Goal: Answer question/provide support: Share knowledge or assist other users

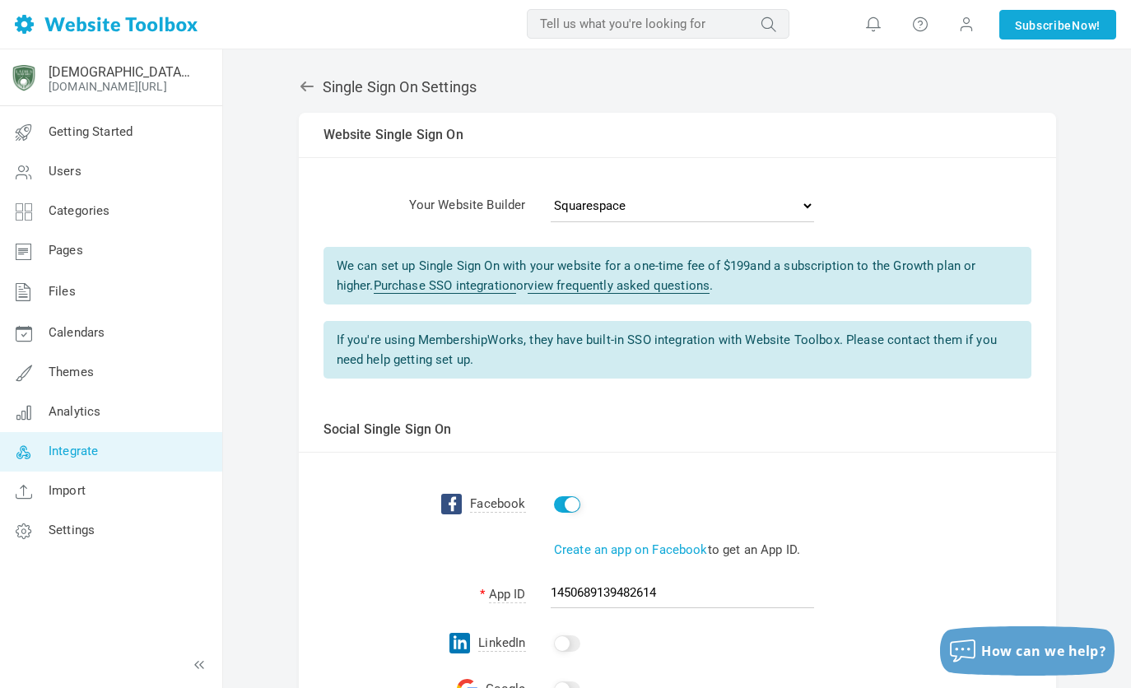
scroll to position [1, 0]
click at [296, 87] on div "Single Sign On Settings Albums Enable Calendar Enable Chat Room Enable Settings…" at bounding box center [677, 546] width 782 height 970
click at [301, 84] on icon at bounding box center [306, 86] width 13 height 10
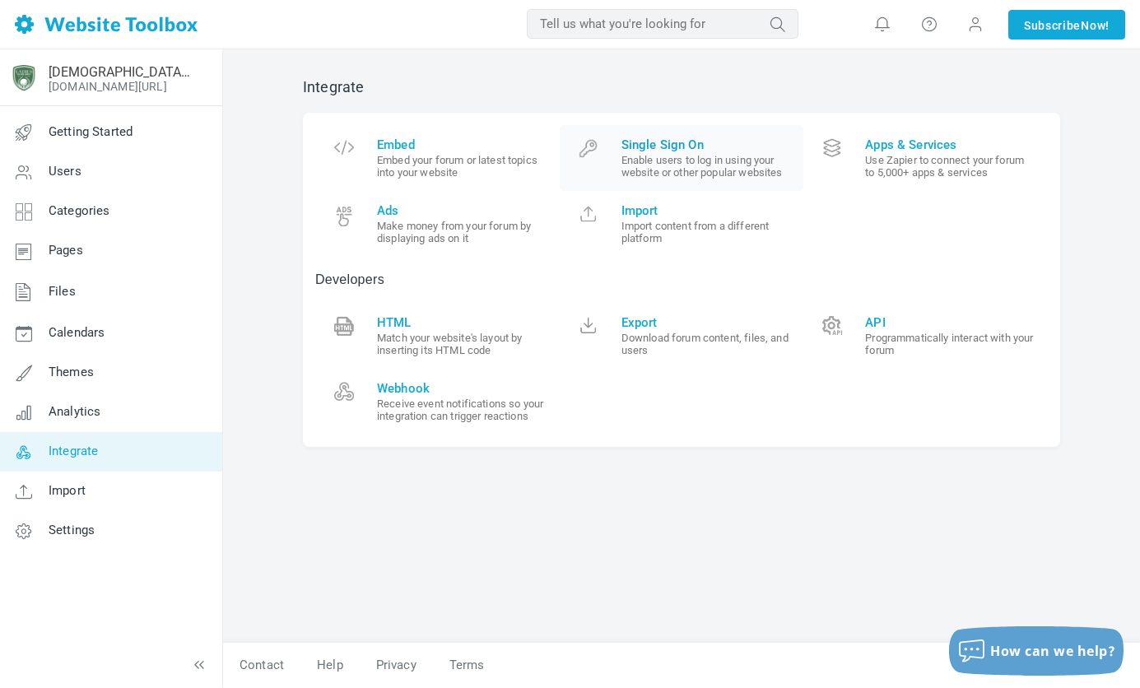
click at [658, 146] on span "Single Sign On" at bounding box center [707, 144] width 170 height 15
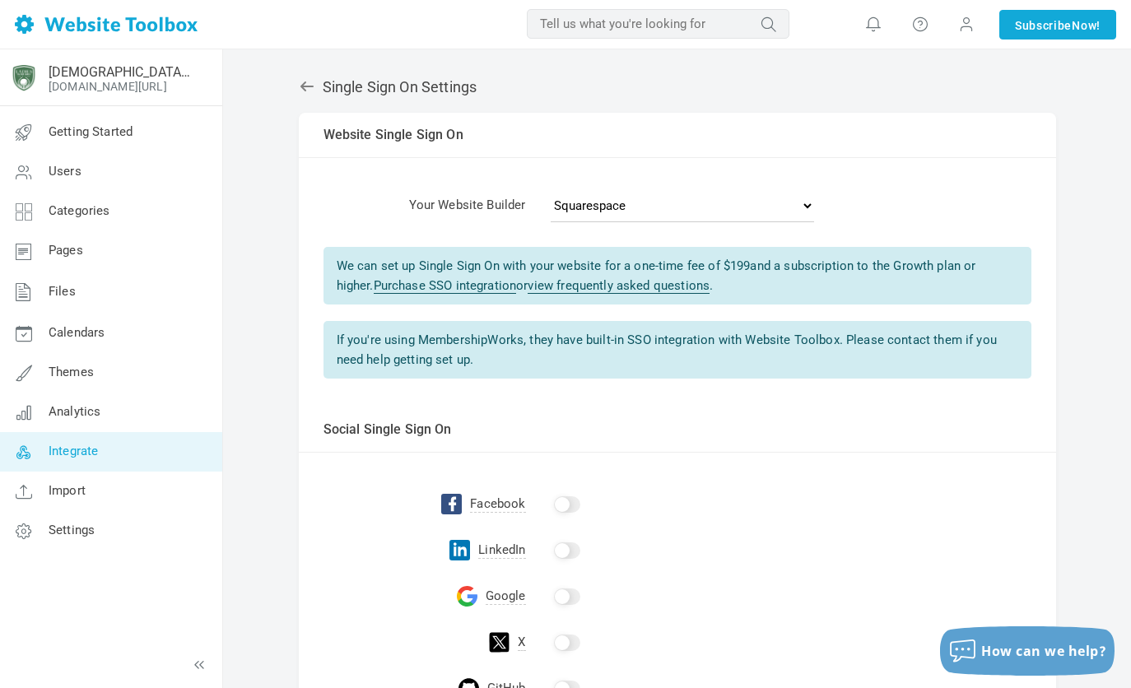
click at [564, 504] on input "checkbox" at bounding box center [567, 504] width 26 height 16
checkbox input "true"
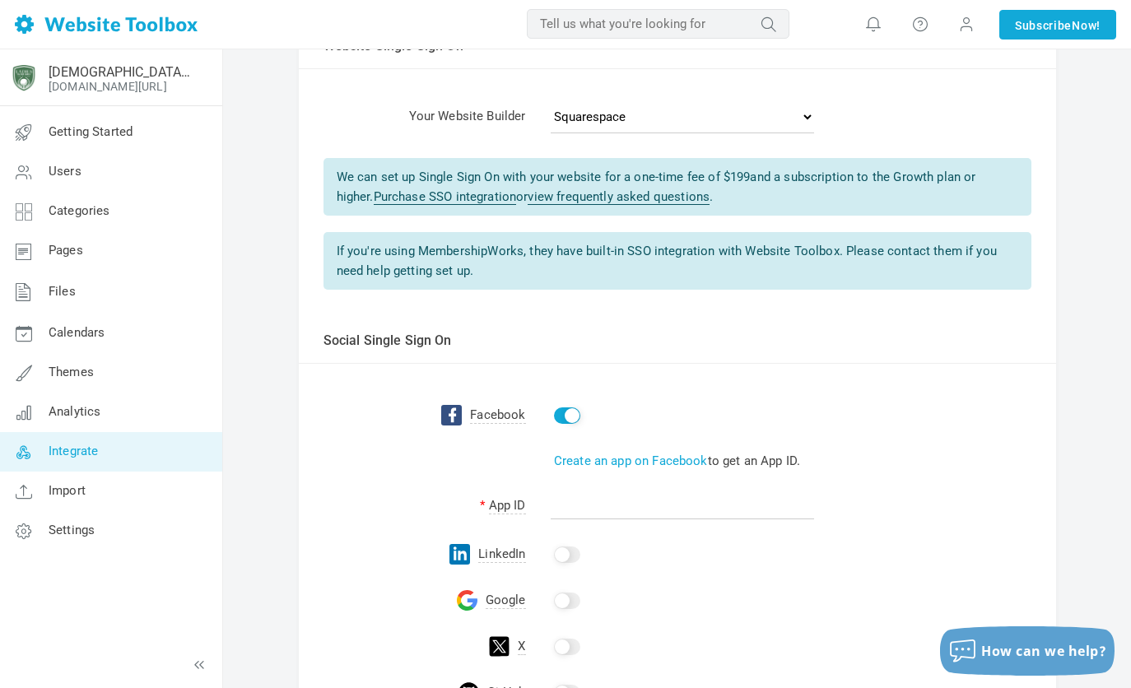
scroll to position [72, 0]
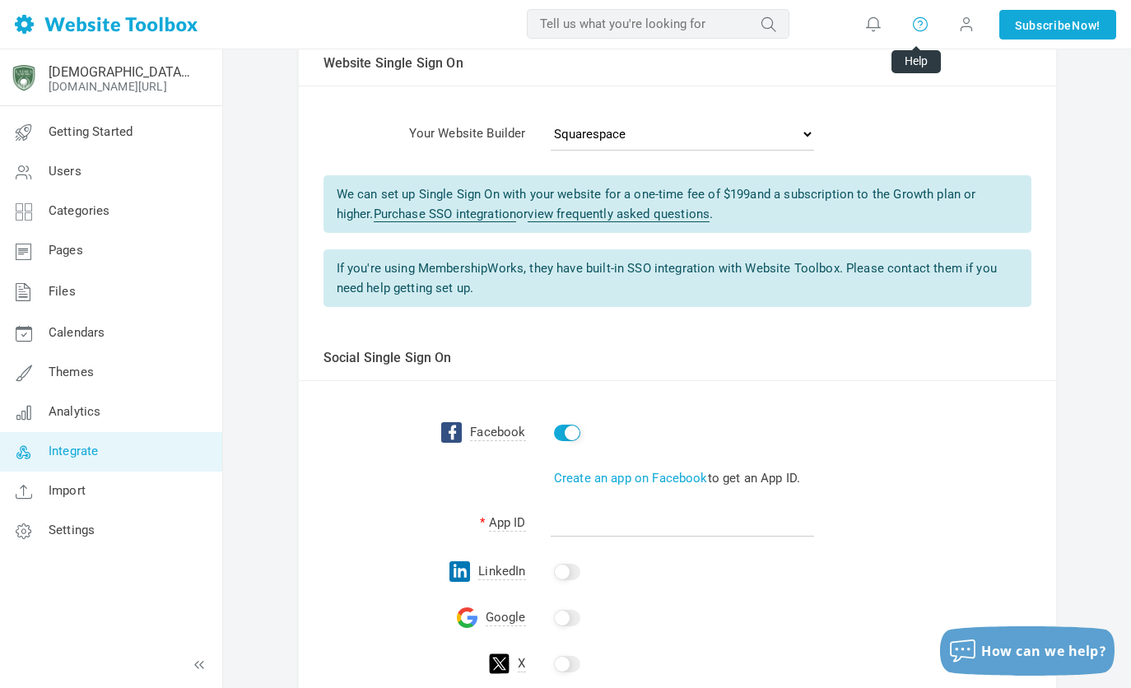
click at [912, 24] on icon at bounding box center [920, 24] width 16 height 18
click at [929, 64] on link "Help" at bounding box center [969, 70] width 124 height 32
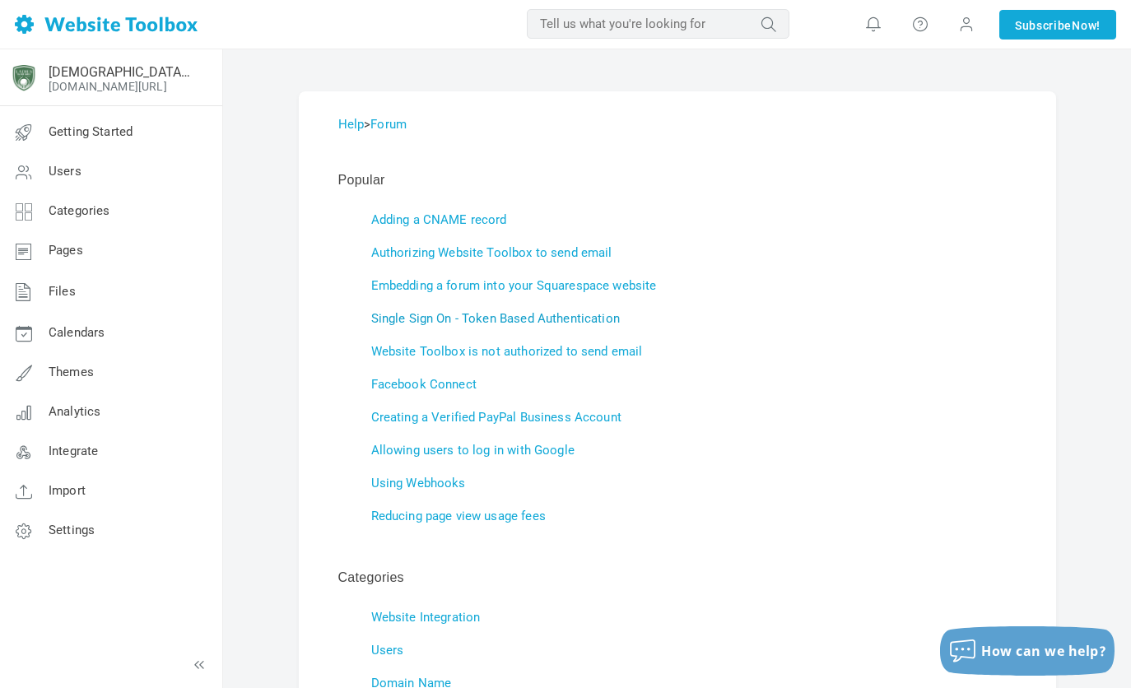
click at [553, 318] on link "Single Sign On - Token Based Authentication" at bounding box center [495, 318] width 249 height 15
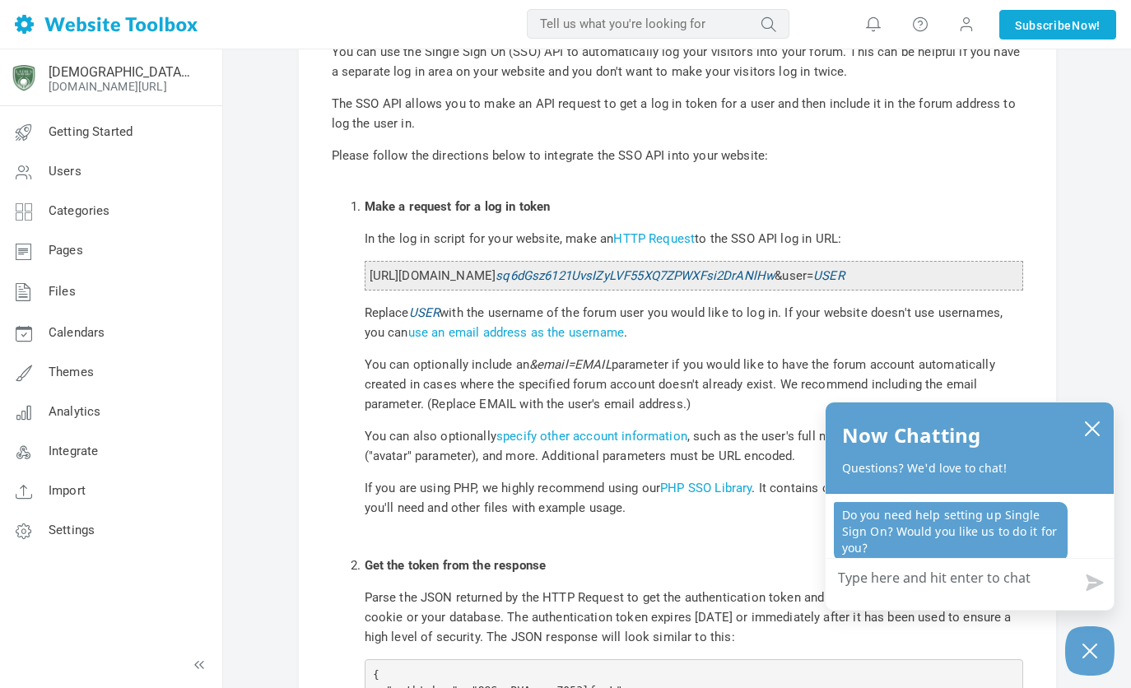
scroll to position [310, 0]
click at [913, 590] on textarea "How can we help?" at bounding box center [970, 580] width 288 height 43
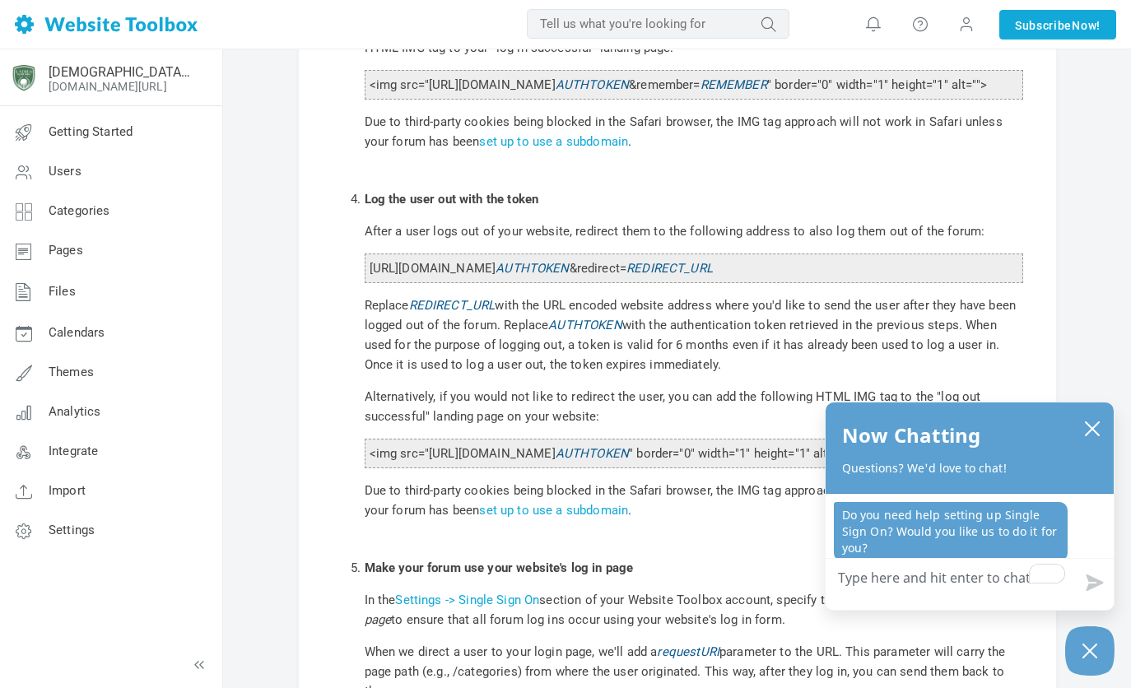
scroll to position [1521, 0]
click at [612, 426] on p "Alternatively, if you would not like to redirect the user, you can add the foll…" at bounding box center [694, 406] width 659 height 40
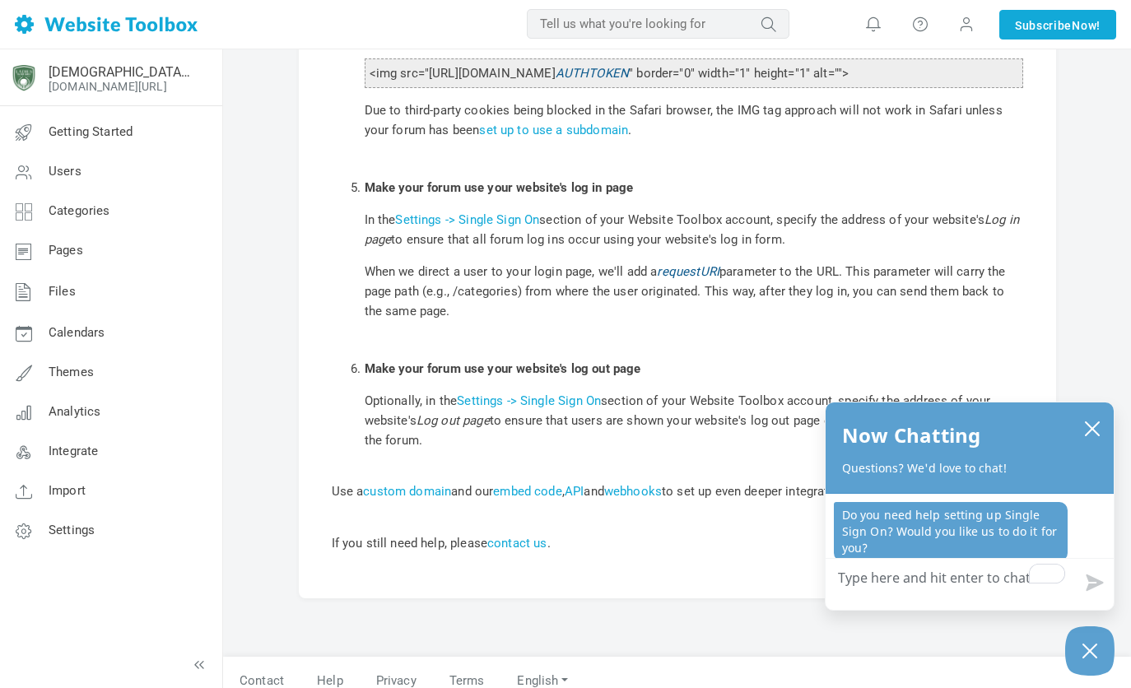
scroll to position [1900, 0]
click at [435, 500] on link "custom domain" at bounding box center [407, 492] width 88 height 15
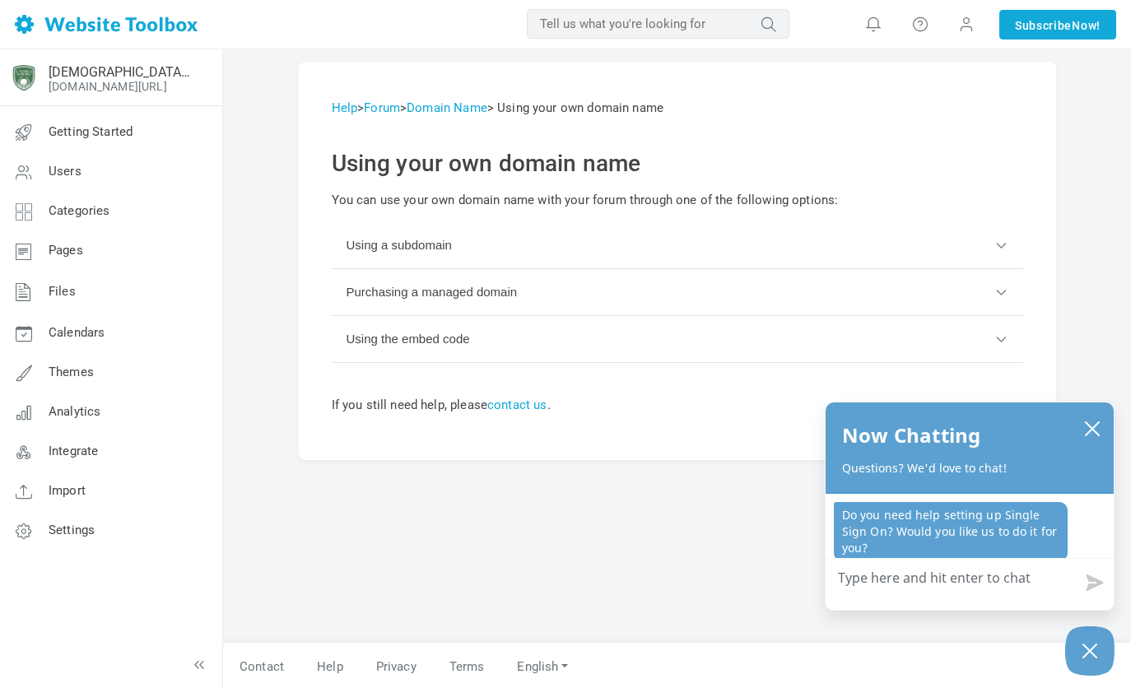
click at [442, 250] on button "Using a subdomain" at bounding box center [678, 245] width 692 height 47
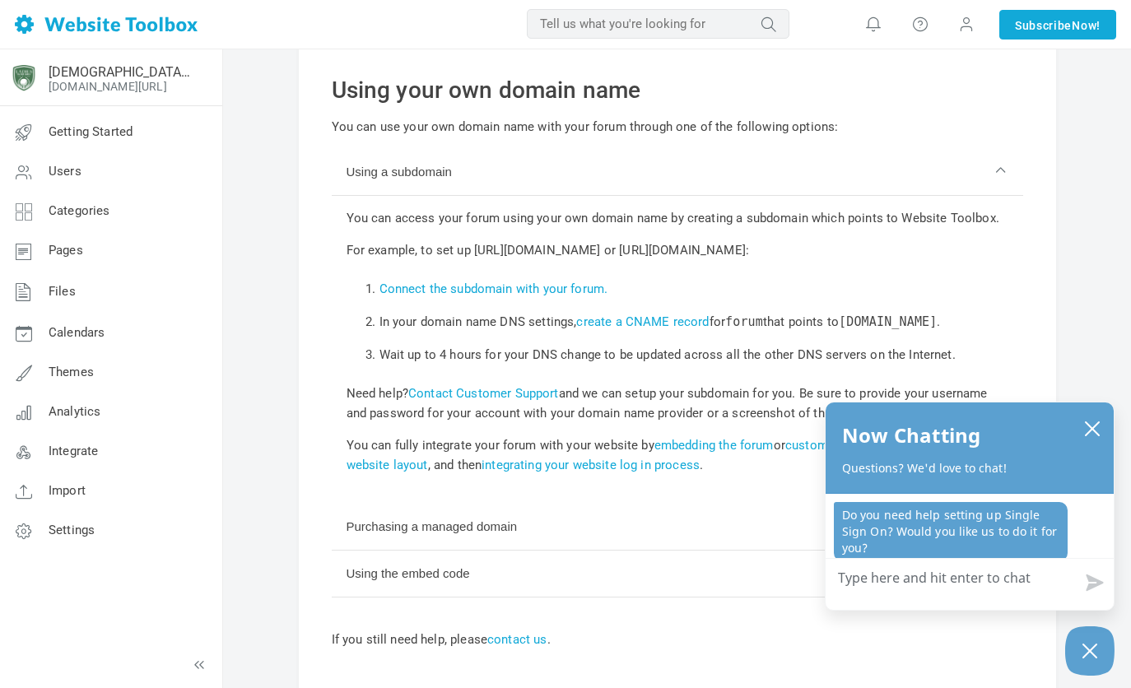
scroll to position [74, 0]
click at [378, 590] on button "Using the embed code" at bounding box center [678, 573] width 692 height 47
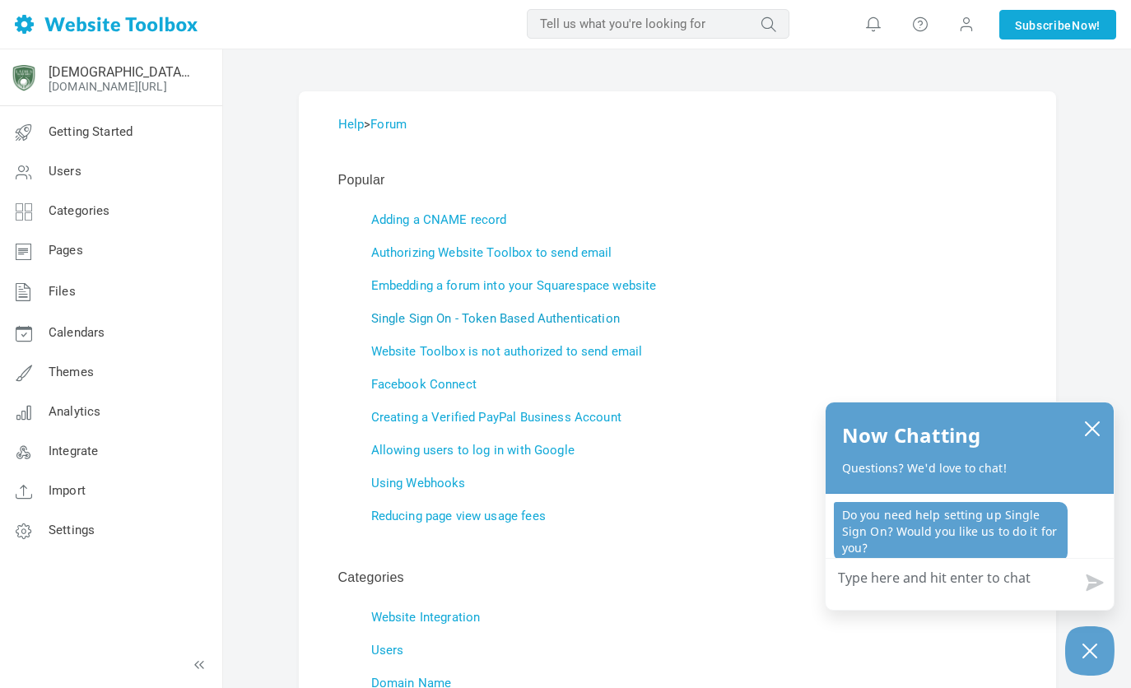
click at [431, 314] on link "Single Sign On - Token Based Authentication" at bounding box center [495, 318] width 249 height 15
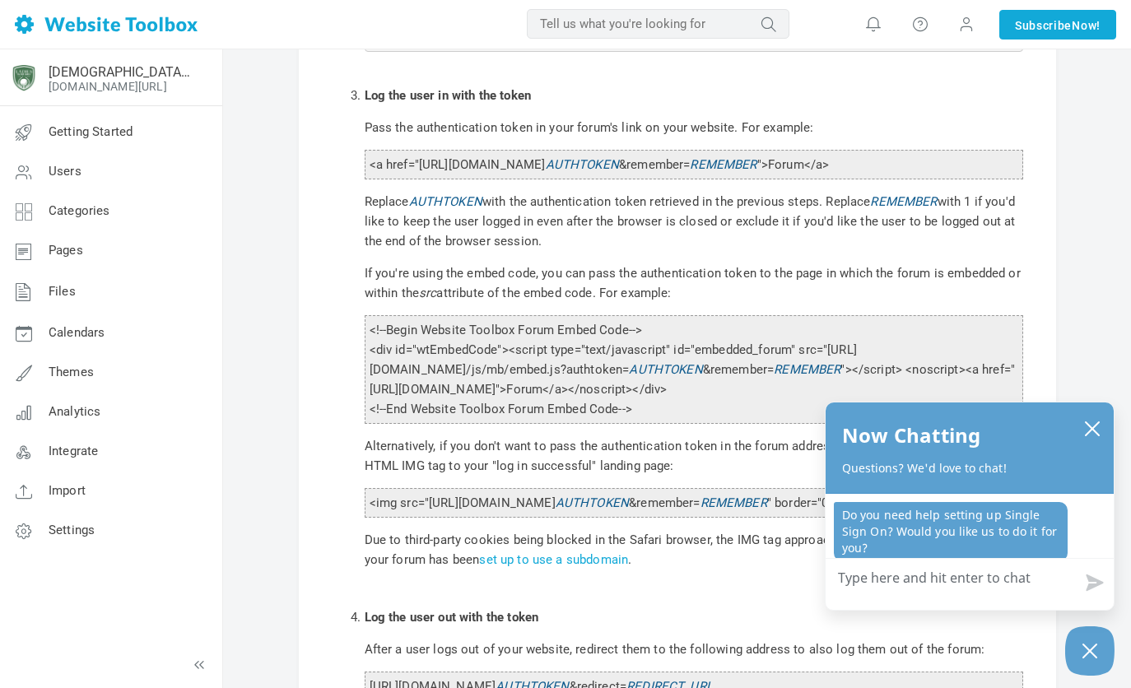
scroll to position [1103, 0]
click at [957, 575] on textarea "How can we help?" at bounding box center [970, 580] width 288 height 43
type textarea "I"
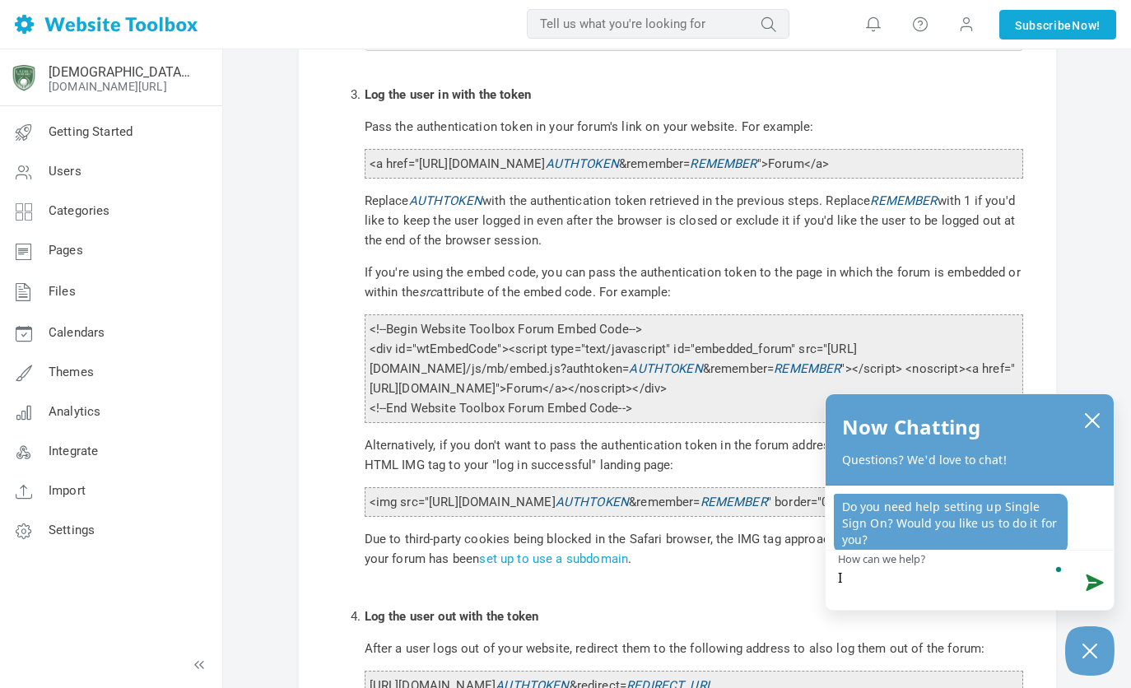
type textarea "I"
type textarea "I n"
type textarea "I ne"
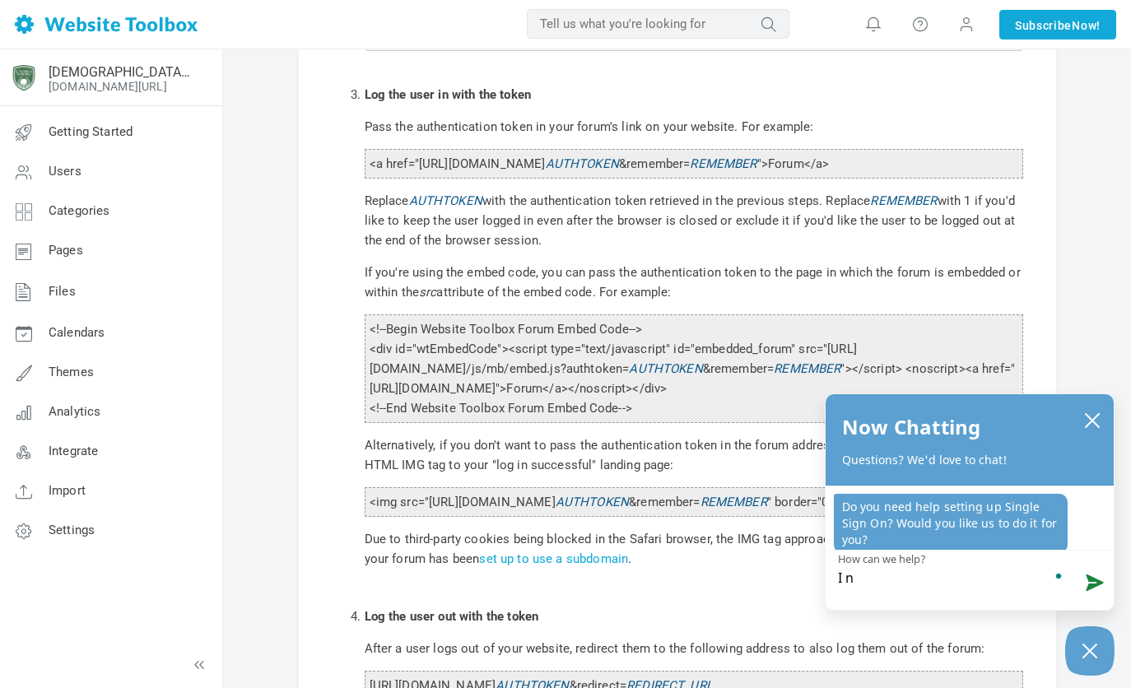
type textarea "I ne"
type textarea "I nee"
type textarea "I need"
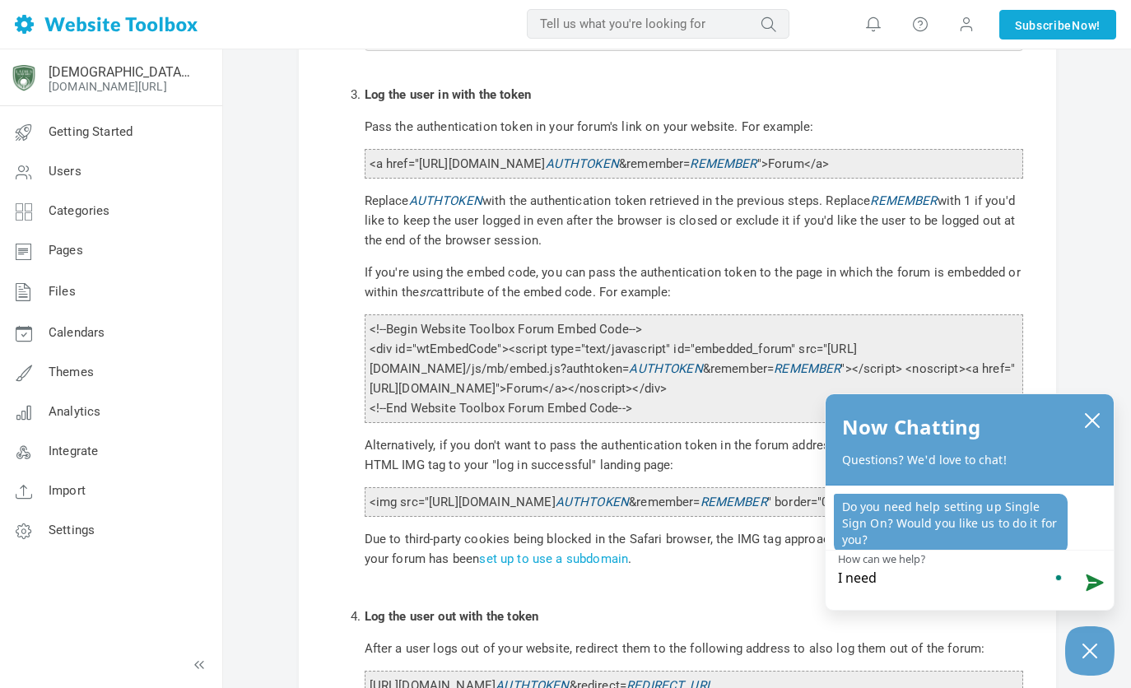
type textarea "I need h"
type textarea "I need he"
type textarea "I need hel"
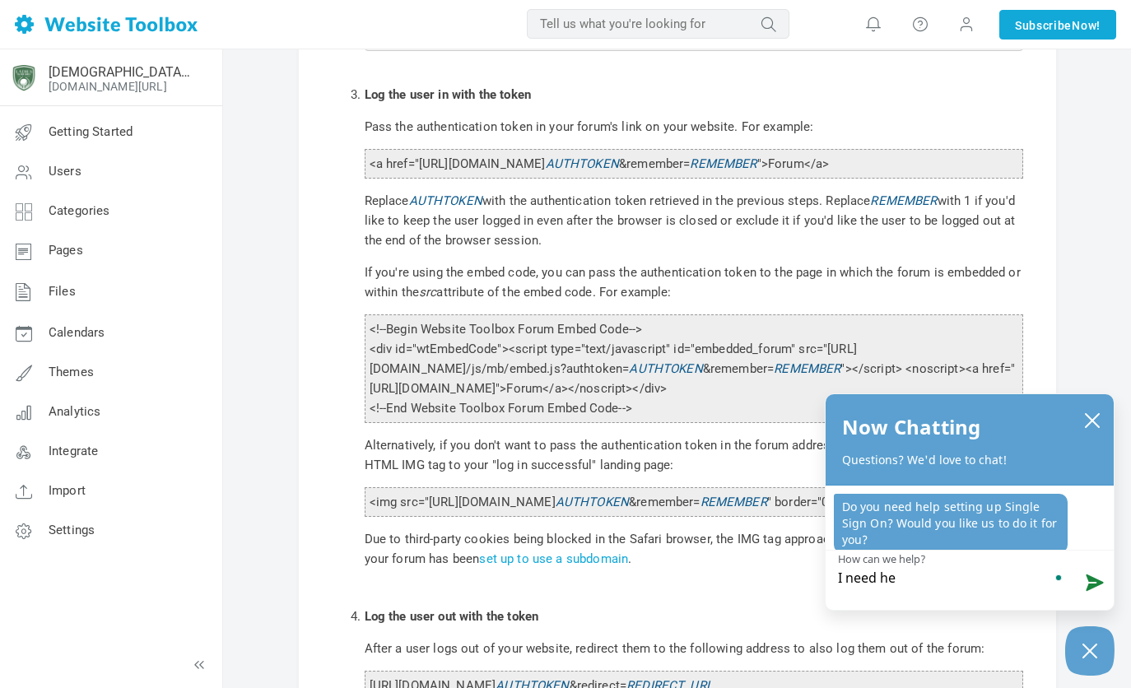
type textarea "I need hel"
type textarea "I need help"
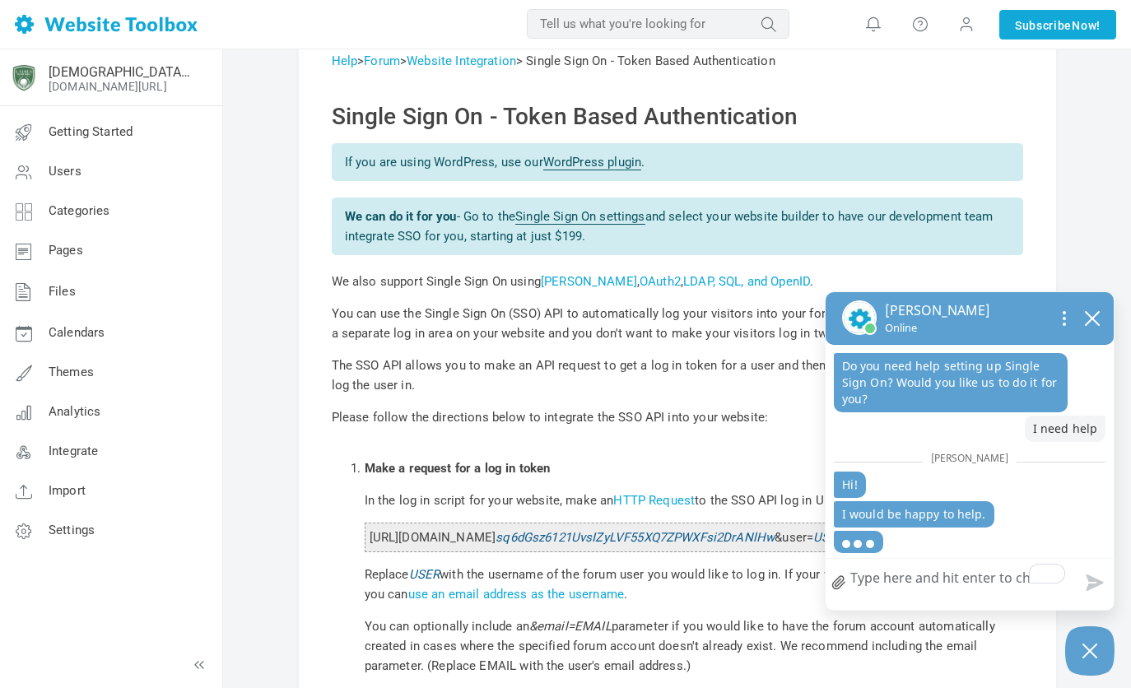
scroll to position [32, 0]
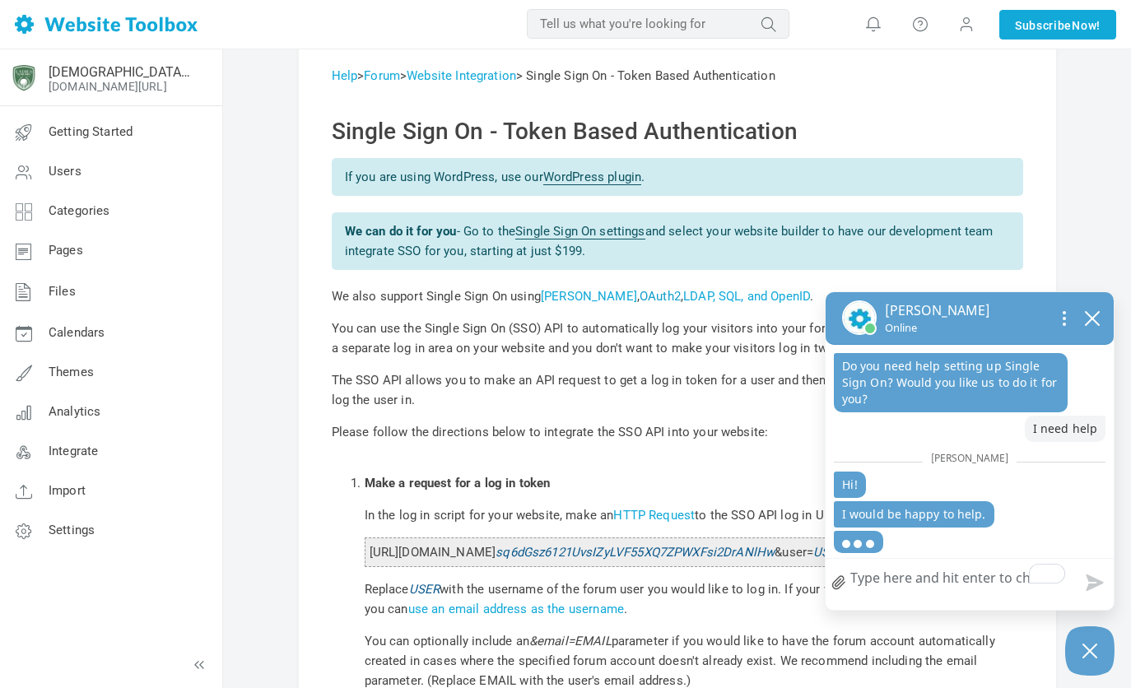
click at [640, 293] on link "OAuth2" at bounding box center [660, 296] width 41 height 15
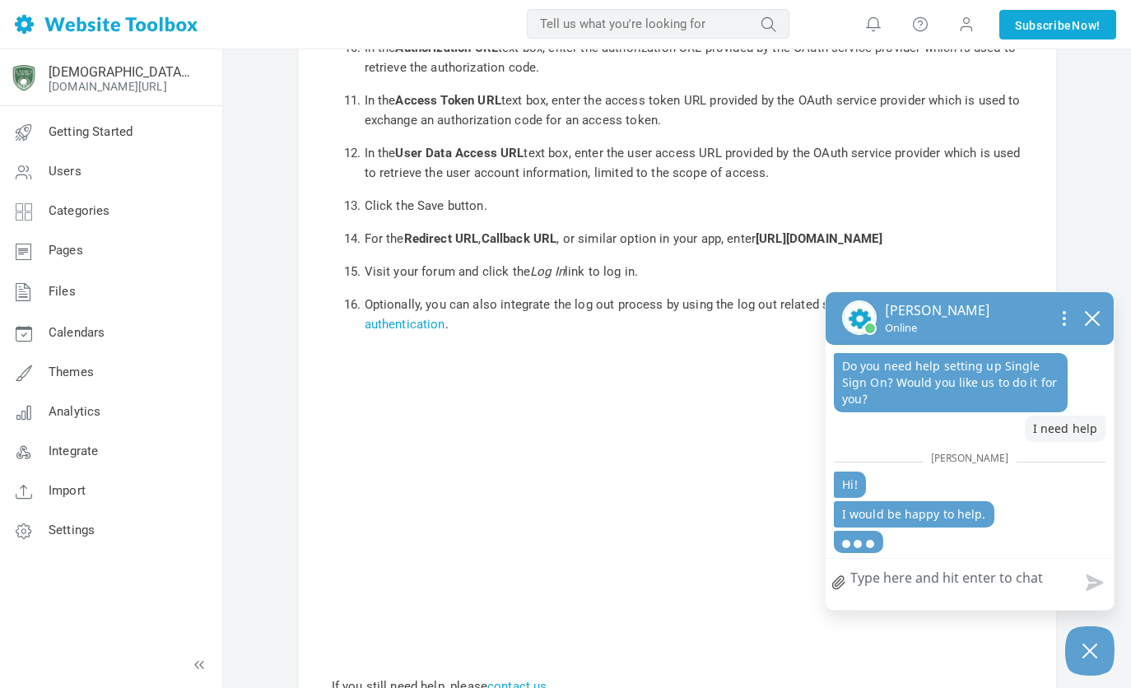
scroll to position [528, 0]
drag, startPoint x: 760, startPoint y: 240, endPoint x: 771, endPoint y: 259, distance: 22.5
click at [771, 254] on li "For the Redirect URL , Callback URL , or similar option in your app, enter [URL…" at bounding box center [694, 237] width 659 height 33
copy b "[URL][DOMAIN_NAME]"
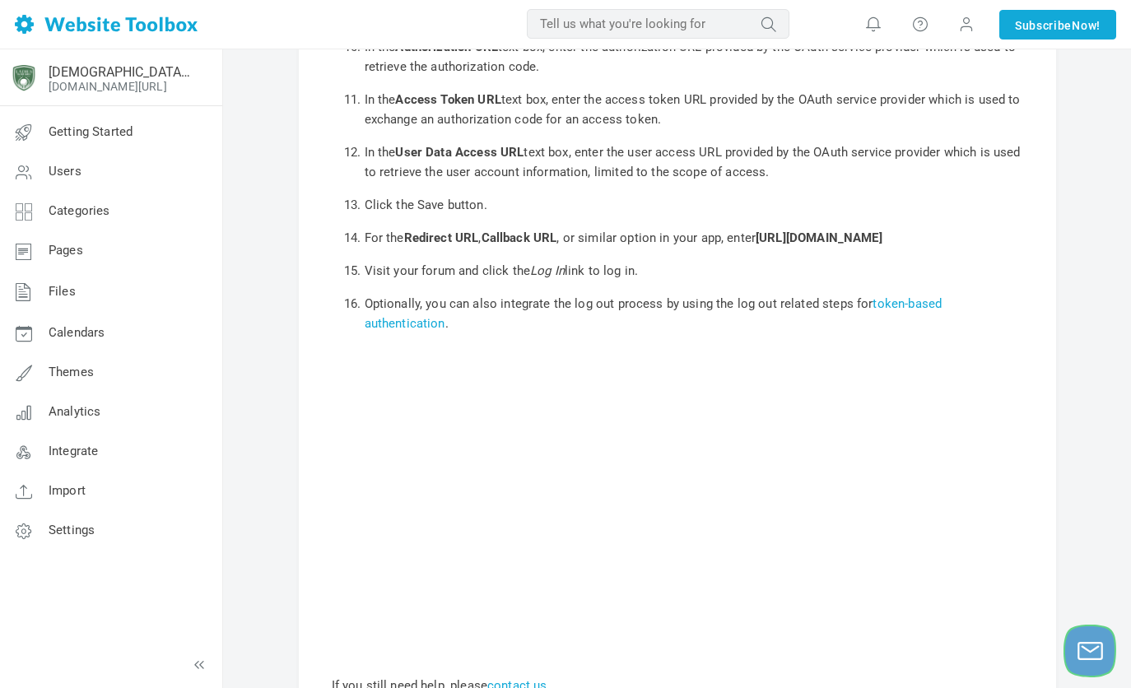
click at [1084, 638] on icon "Launch chat" at bounding box center [1090, 651] width 29 height 41
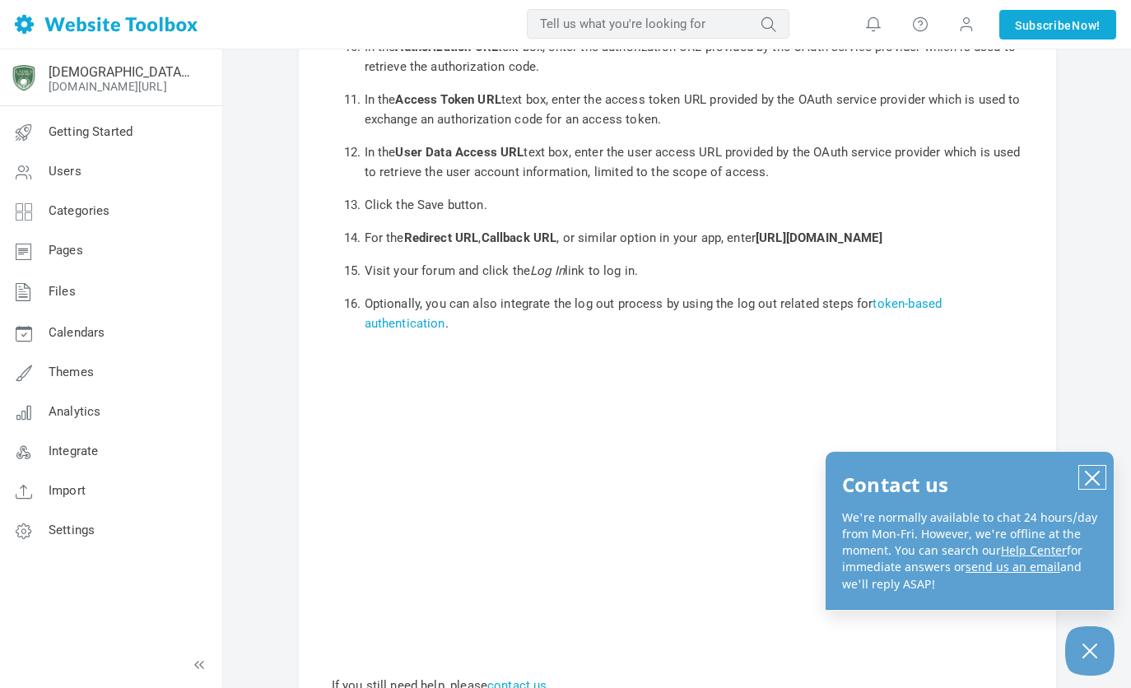
click at [1088, 472] on icon "close chatbox" at bounding box center [1092, 478] width 16 height 16
